Goal: Find specific page/section: Find specific page/section

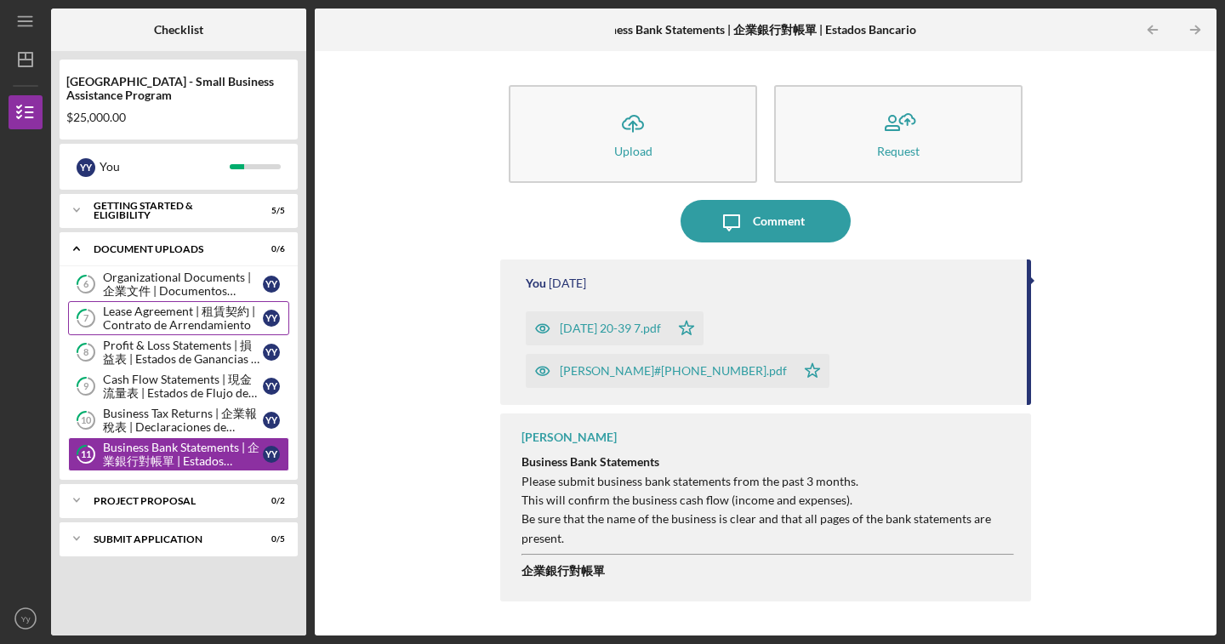
click at [145, 326] on div "Lease Agreement | 租賃契約 | Contrato de Arrendamiento" at bounding box center [183, 317] width 160 height 27
